Goal: Information Seeking & Learning: Check status

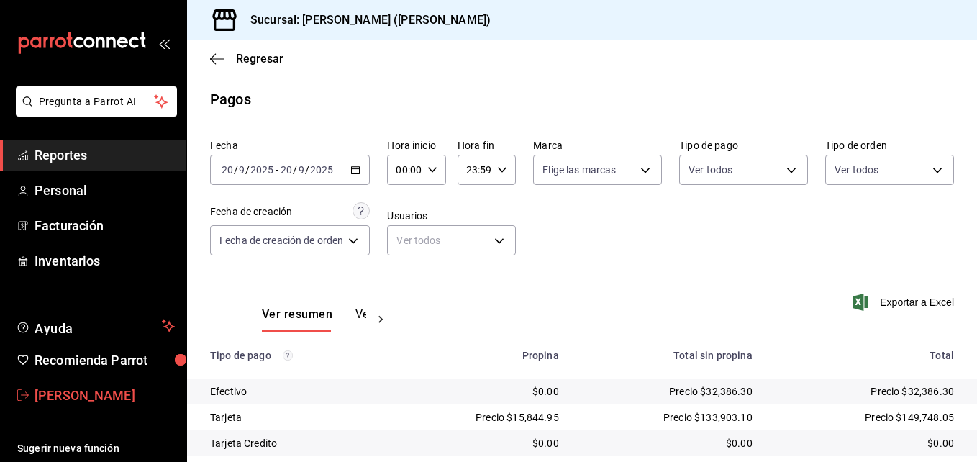
scroll to position [225, 0]
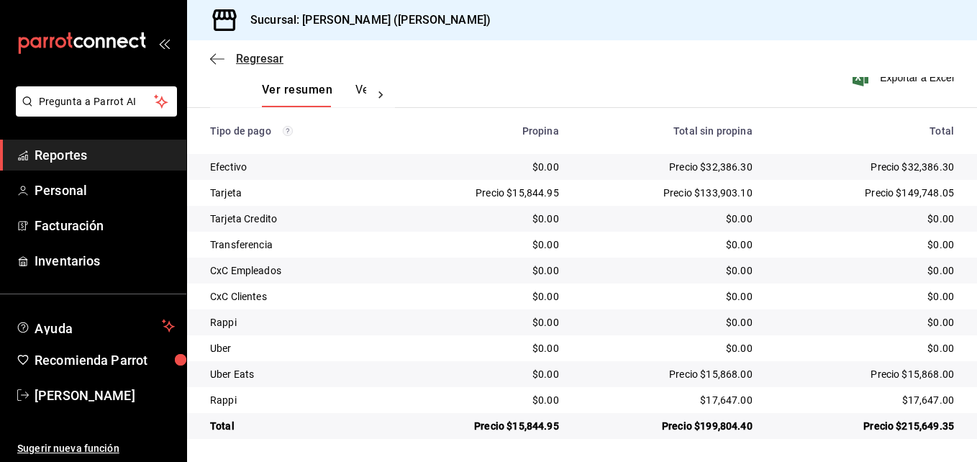
click at [213, 61] on icon "button" at bounding box center [213, 58] width 6 height 11
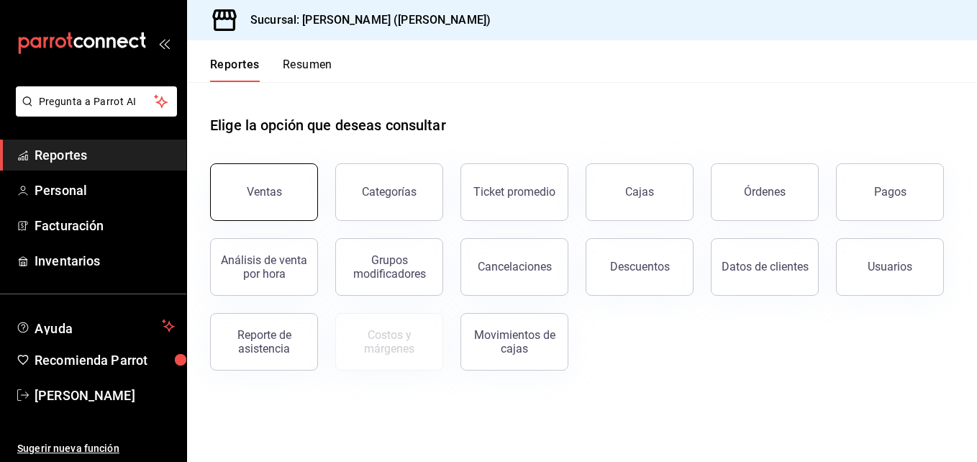
click at [255, 190] on div "Ventas" at bounding box center [264, 192] width 35 height 14
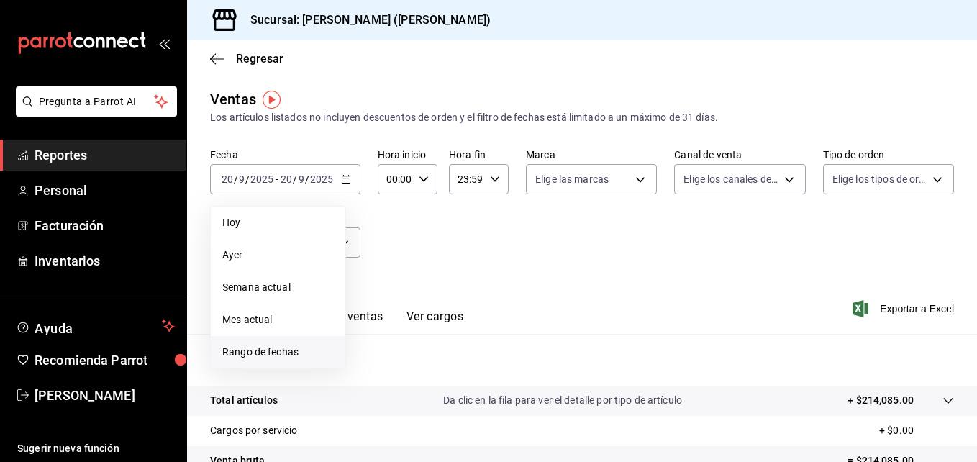
click at [269, 344] on li "Rango de fechas" at bounding box center [278, 352] width 134 height 32
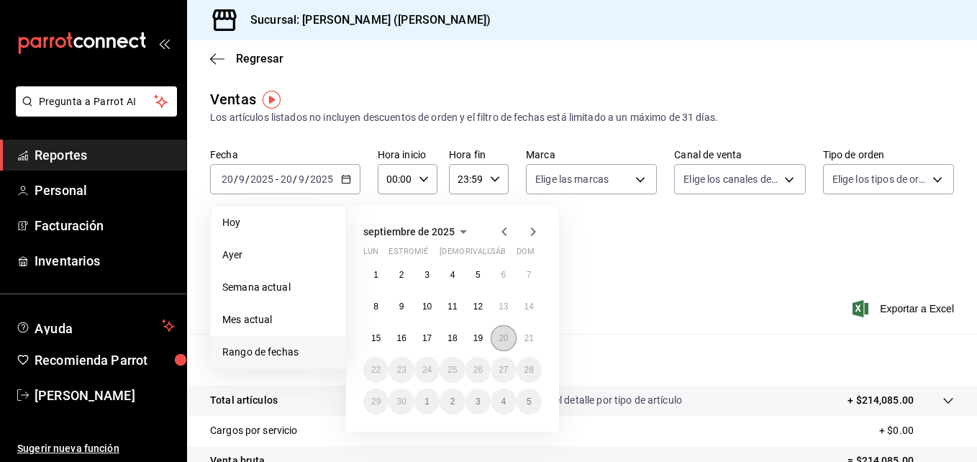
click at [498, 342] on abbr "20" at bounding box center [502, 338] width 9 height 10
click at [532, 345] on button "21" at bounding box center [528, 338] width 25 height 26
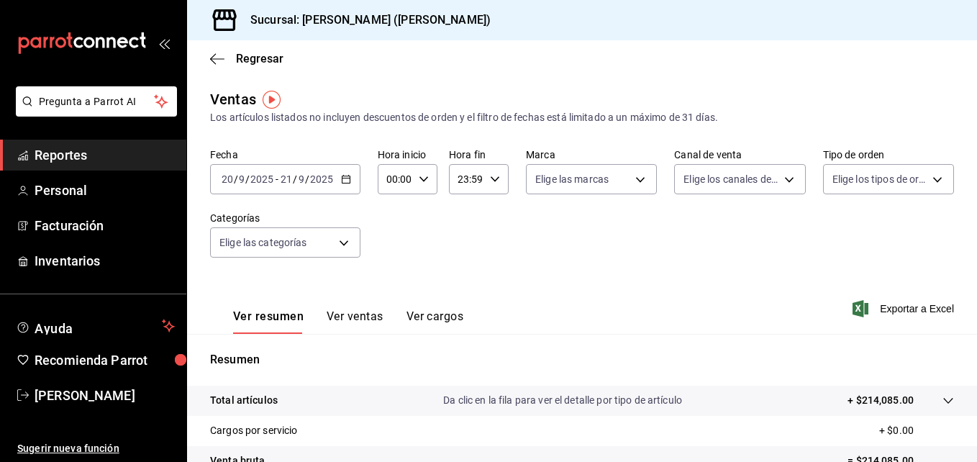
click at [396, 180] on input "00:00" at bounding box center [395, 179] width 35 height 29
click at [390, 237] on button "05" at bounding box center [392, 244] width 24 height 29
type input "05:00"
click at [459, 178] on div at bounding box center [488, 231] width 977 height 462
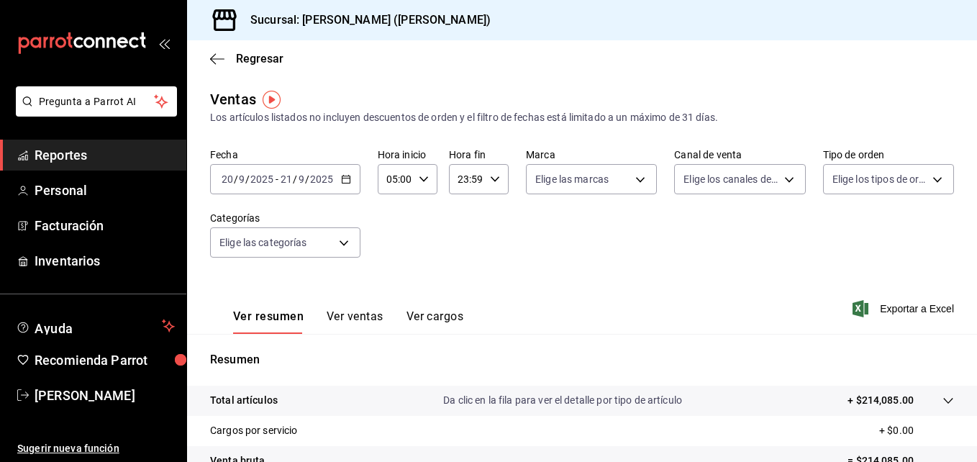
click at [459, 180] on input "23:59" at bounding box center [466, 179] width 35 height 29
click at [464, 245] on span "05" at bounding box center [461, 251] width 6 height 12
click at [481, 181] on div at bounding box center [488, 231] width 977 height 462
click at [480, 181] on input "05:59" at bounding box center [466, 179] width 35 height 29
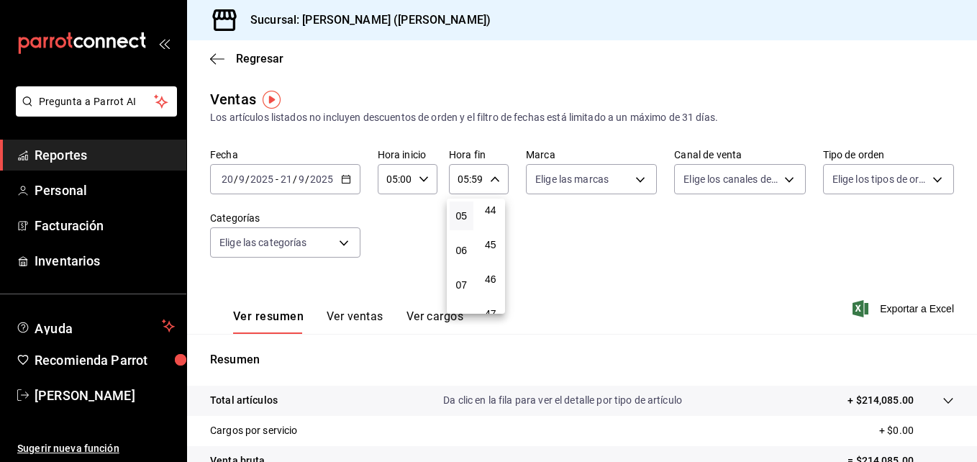
scroll to position [1453, 0]
click at [491, 240] on button "43" at bounding box center [491, 247] width 24 height 29
type input "05:43"
click at [492, 222] on button "00" at bounding box center [491, 215] width 24 height 29
type input "05:00"
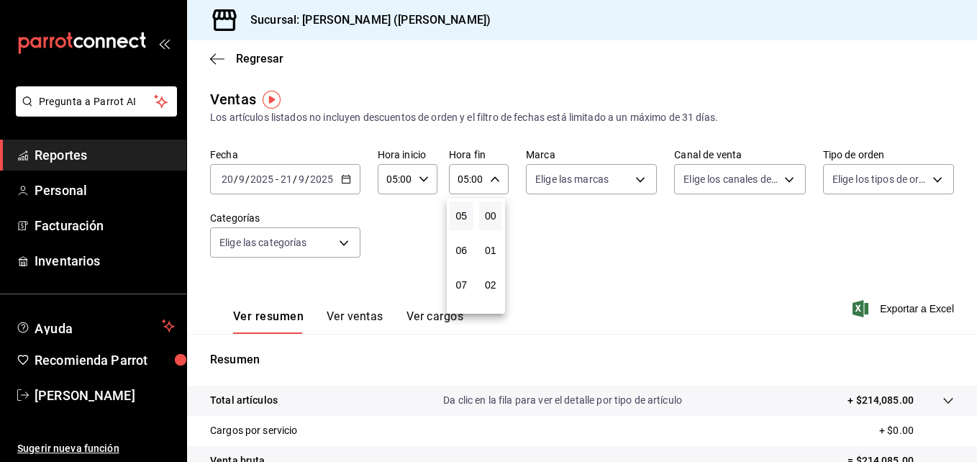
drag, startPoint x: 972, startPoint y: 225, endPoint x: 970, endPoint y: 280, distance: 55.4
click at [970, 280] on div at bounding box center [488, 231] width 977 height 462
click at [970, 280] on div "00 01 02 03 04 05 06 07 08 09 10 11 12 13 14 15 16 17 18 19 20 21 22 23 00 01 0…" at bounding box center [488, 232] width 977 height 457
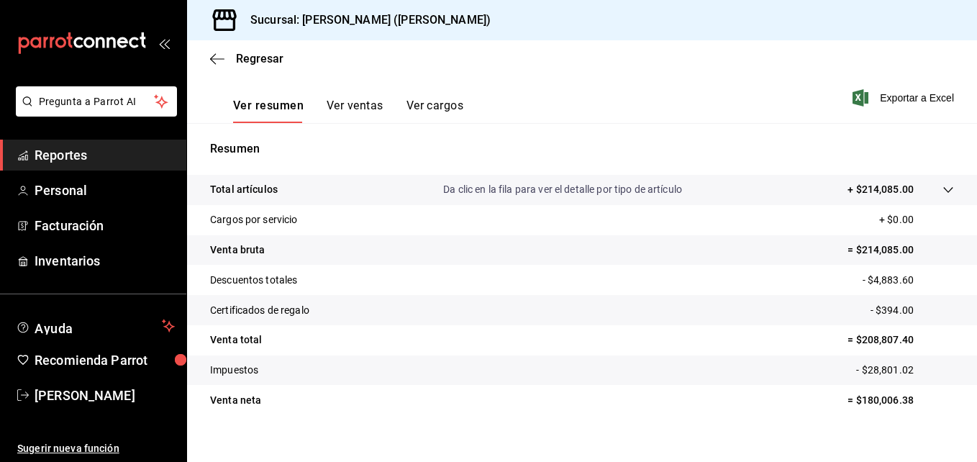
scroll to position [227, 0]
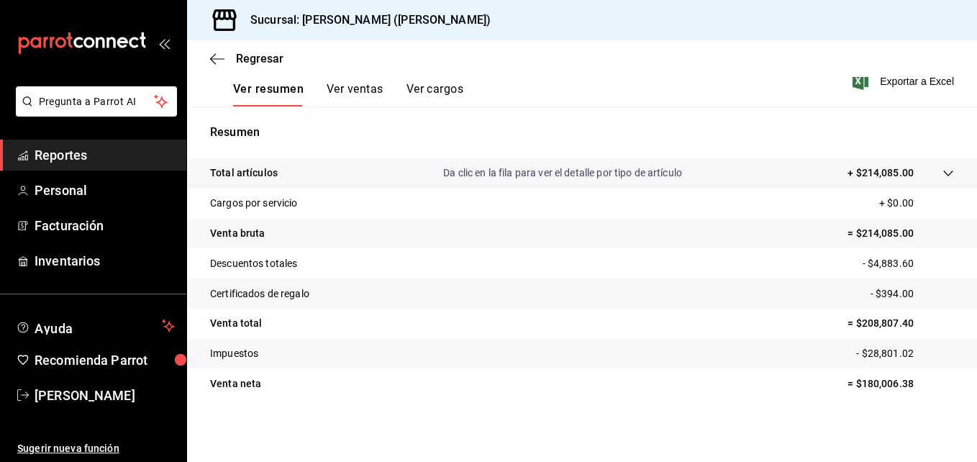
click at [211, 51] on div "Regresar" at bounding box center [582, 58] width 790 height 37
click at [224, 58] on span "Regresar" at bounding box center [246, 59] width 73 height 14
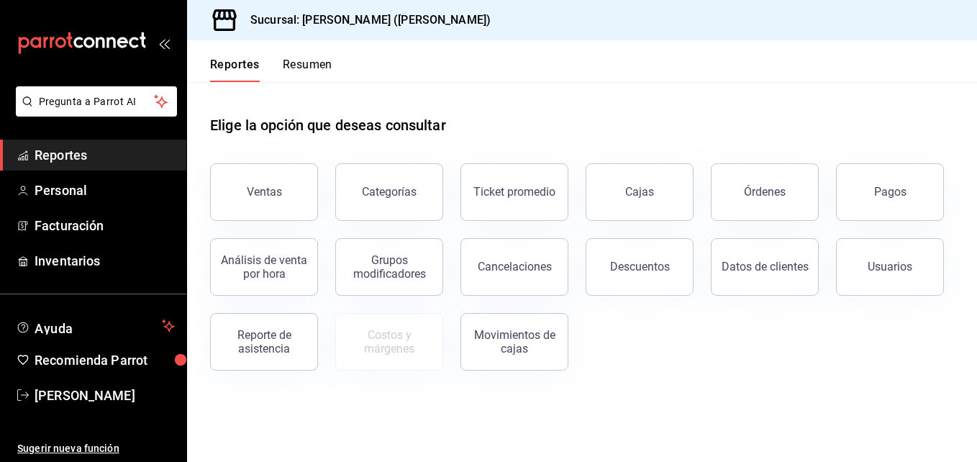
click at [293, 67] on button "Resumen" at bounding box center [308, 70] width 50 height 24
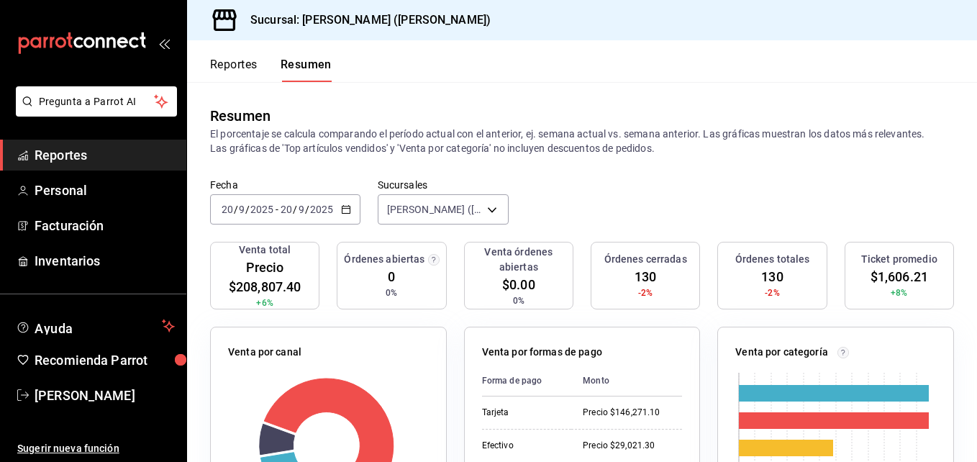
click at [238, 212] on input "9" at bounding box center [241, 210] width 7 height 12
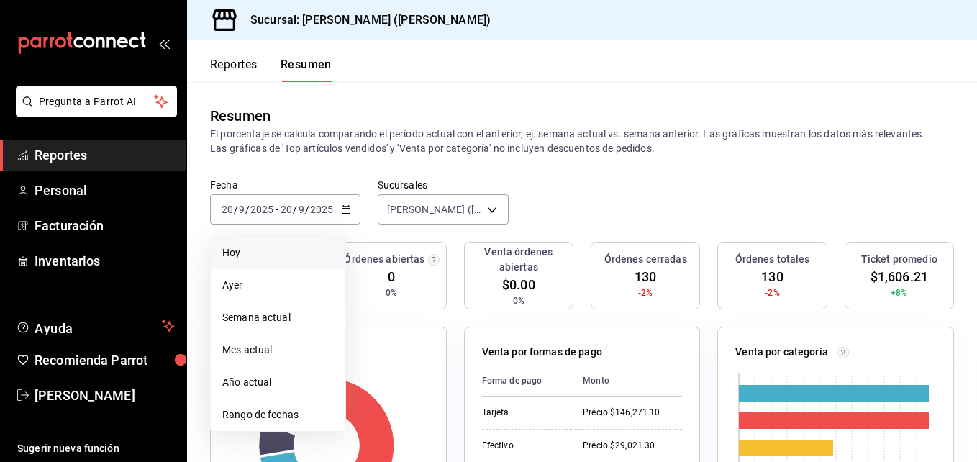
click at [242, 245] on span "Hoy" at bounding box center [277, 252] width 111 height 15
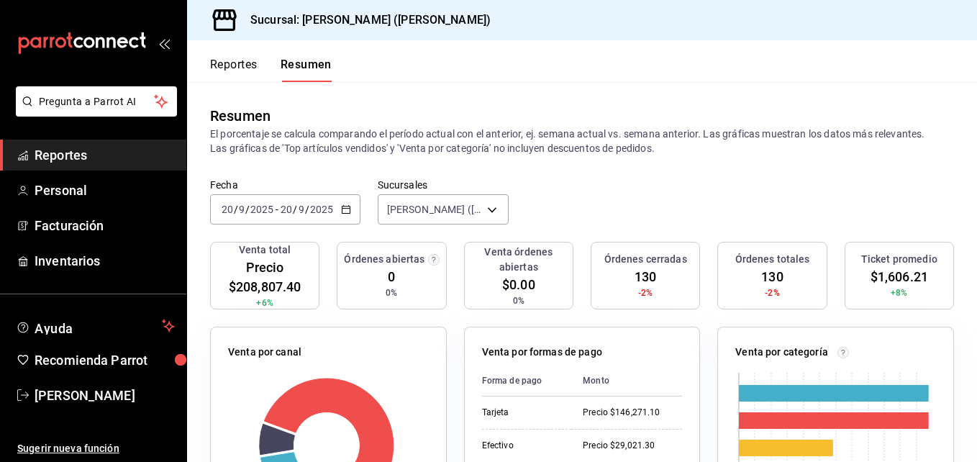
click at [236, 206] on span "/" at bounding box center [236, 210] width 4 height 12
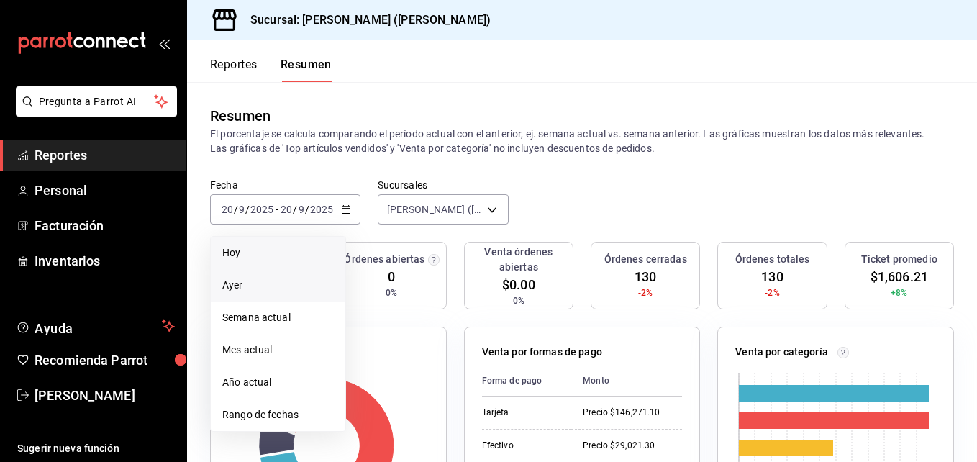
click at [241, 286] on span "Ayer" at bounding box center [277, 285] width 111 height 15
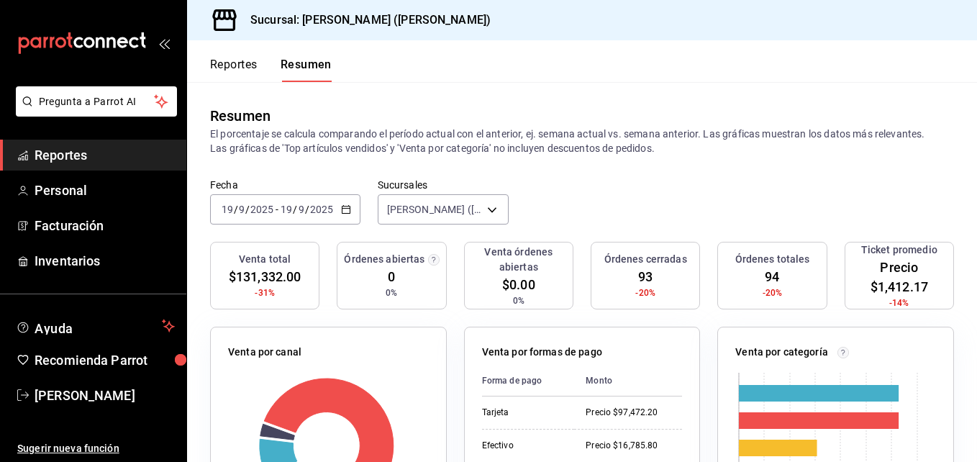
click at [238, 198] on div "[DATE] [DATE] - [DATE] [DATE]" at bounding box center [285, 209] width 150 height 30
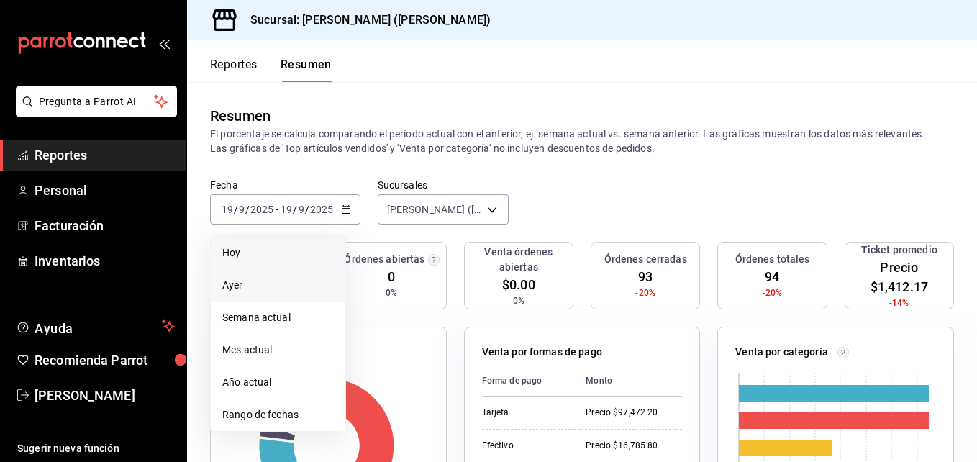
click at [236, 260] on span "Hoy" at bounding box center [277, 252] width 111 height 15
